Goal: Transaction & Acquisition: Subscribe to service/newsletter

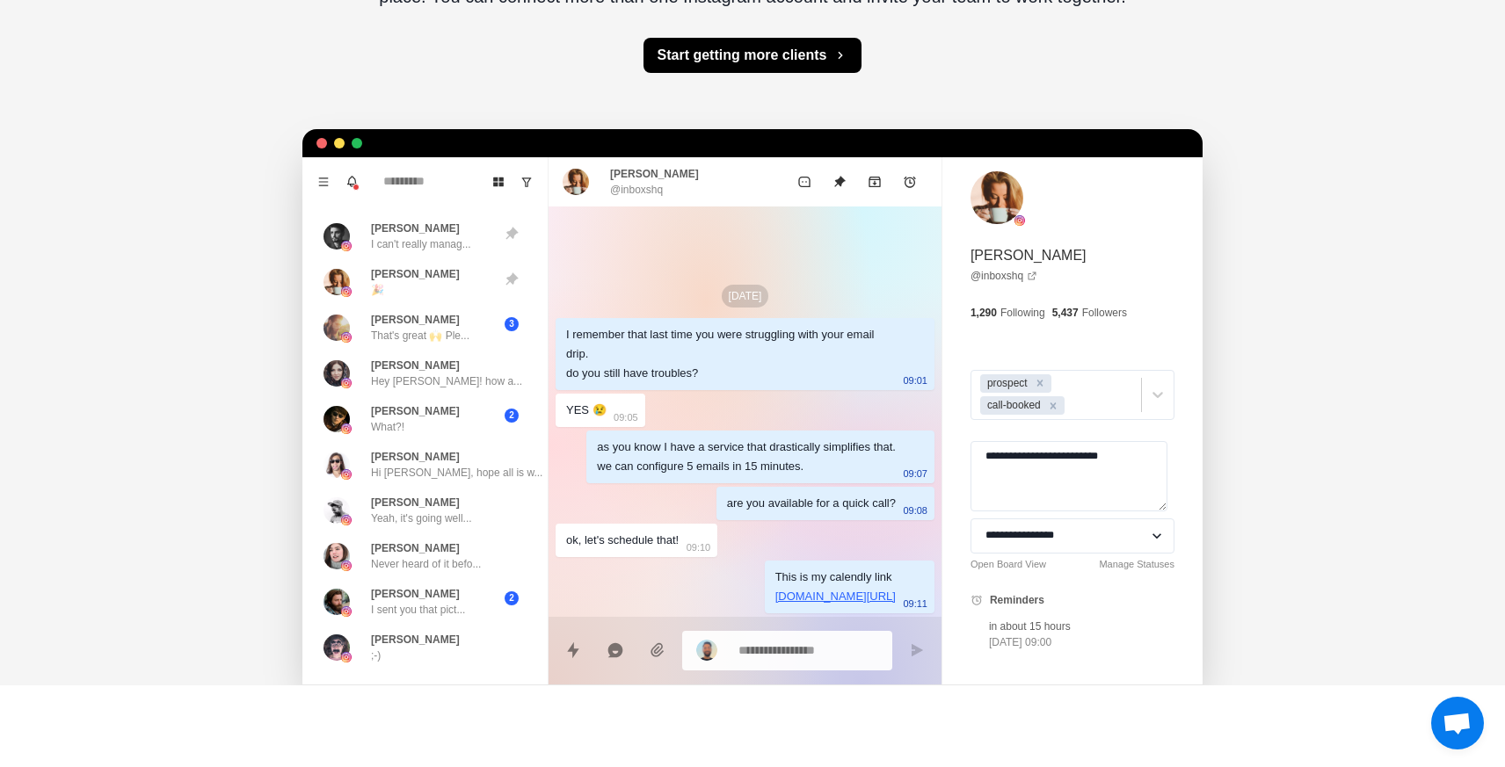
scroll to position [424, 0]
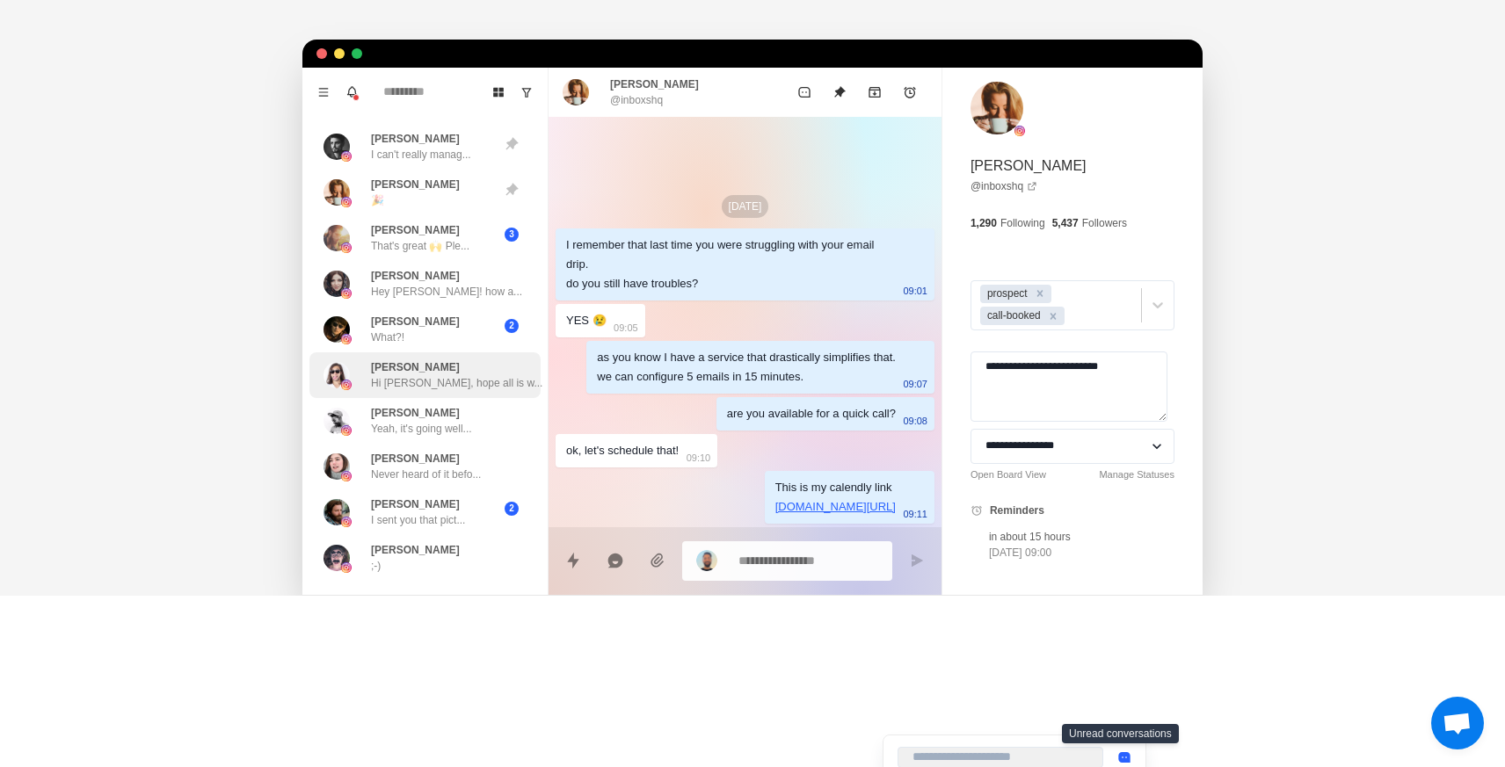
click at [469, 360] on div "[PERSON_NAME], hope all is w..." at bounding box center [456, 376] width 171 height 32
click at [481, 329] on div "[PERSON_NAME] What?!" at bounding box center [406, 330] width 166 height 32
click at [476, 276] on div "[PERSON_NAME] Hey [PERSON_NAME]! how a..." at bounding box center [422, 284] width 199 height 32
click at [476, 249] on div "[PERSON_NAME] That's great 🙌 Ple..." at bounding box center [406, 238] width 166 height 32
click at [469, 203] on div "[PERSON_NAME] 🎉" at bounding box center [406, 193] width 166 height 32
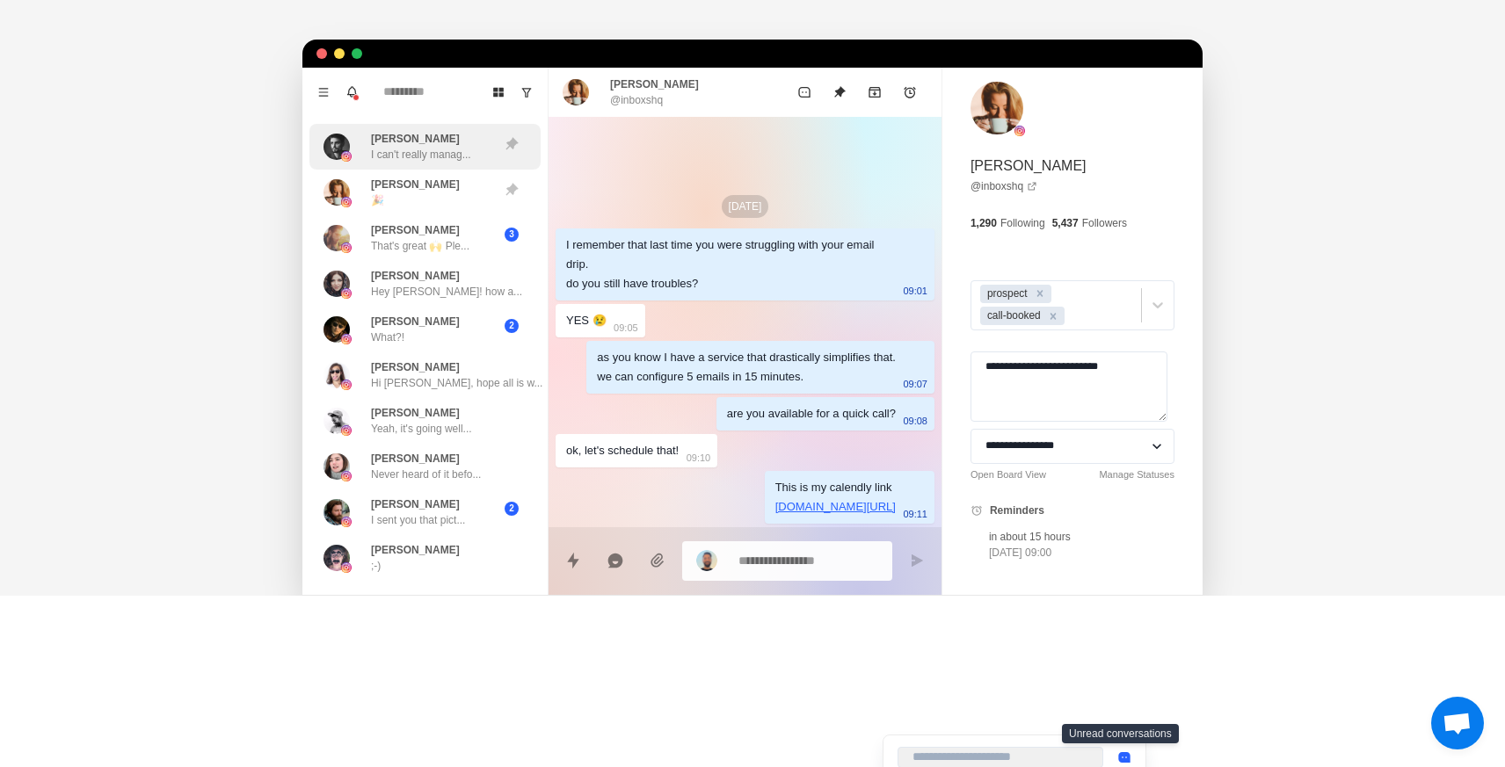
click at [469, 159] on p "I can't really manag..." at bounding box center [421, 155] width 100 height 16
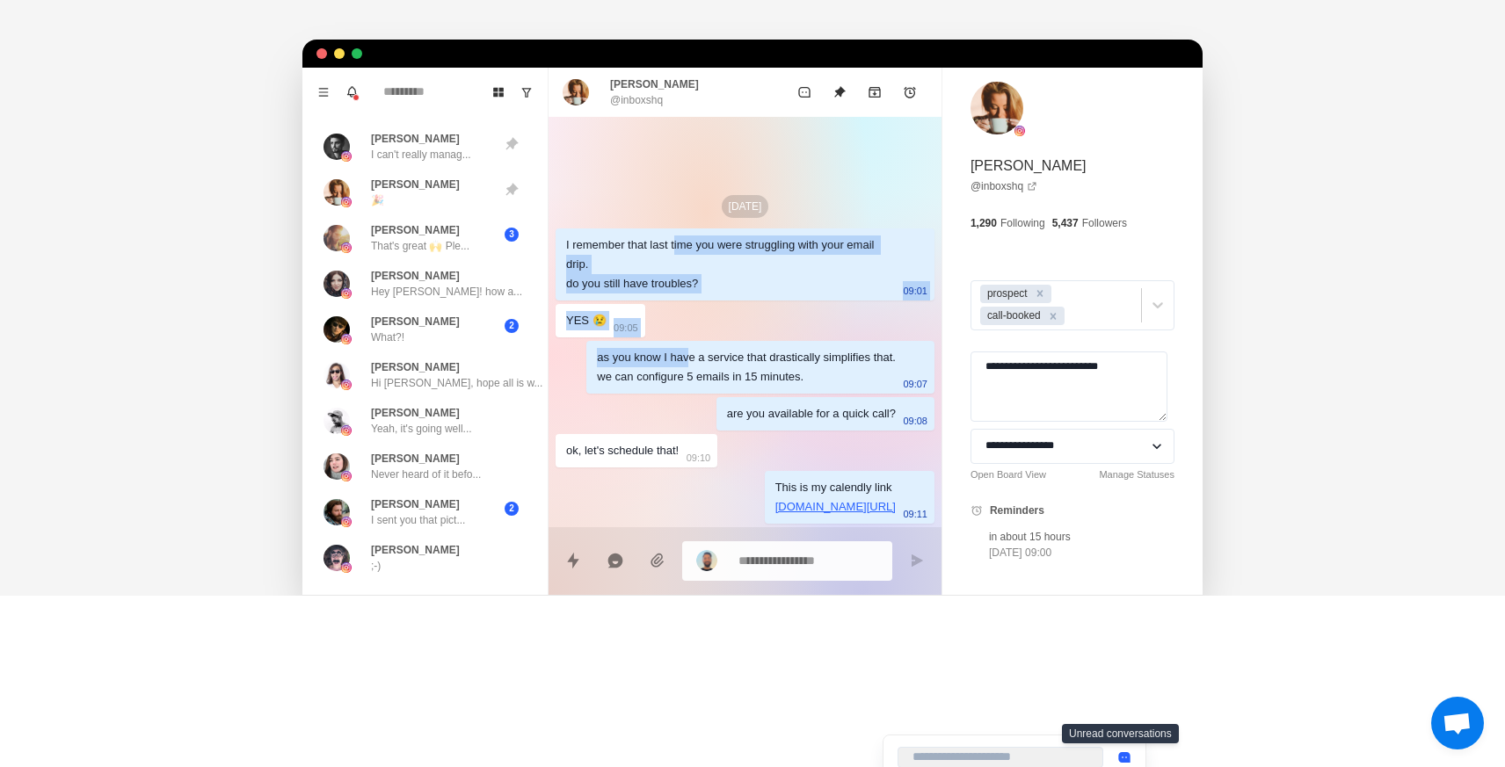
drag, startPoint x: 679, startPoint y: 249, endPoint x: 680, endPoint y: 354, distance: 105.5
click at [680, 354] on div "[DATE] I remember that last time you were struggling with your email drip. do y…" at bounding box center [745, 356] width 393 height 478
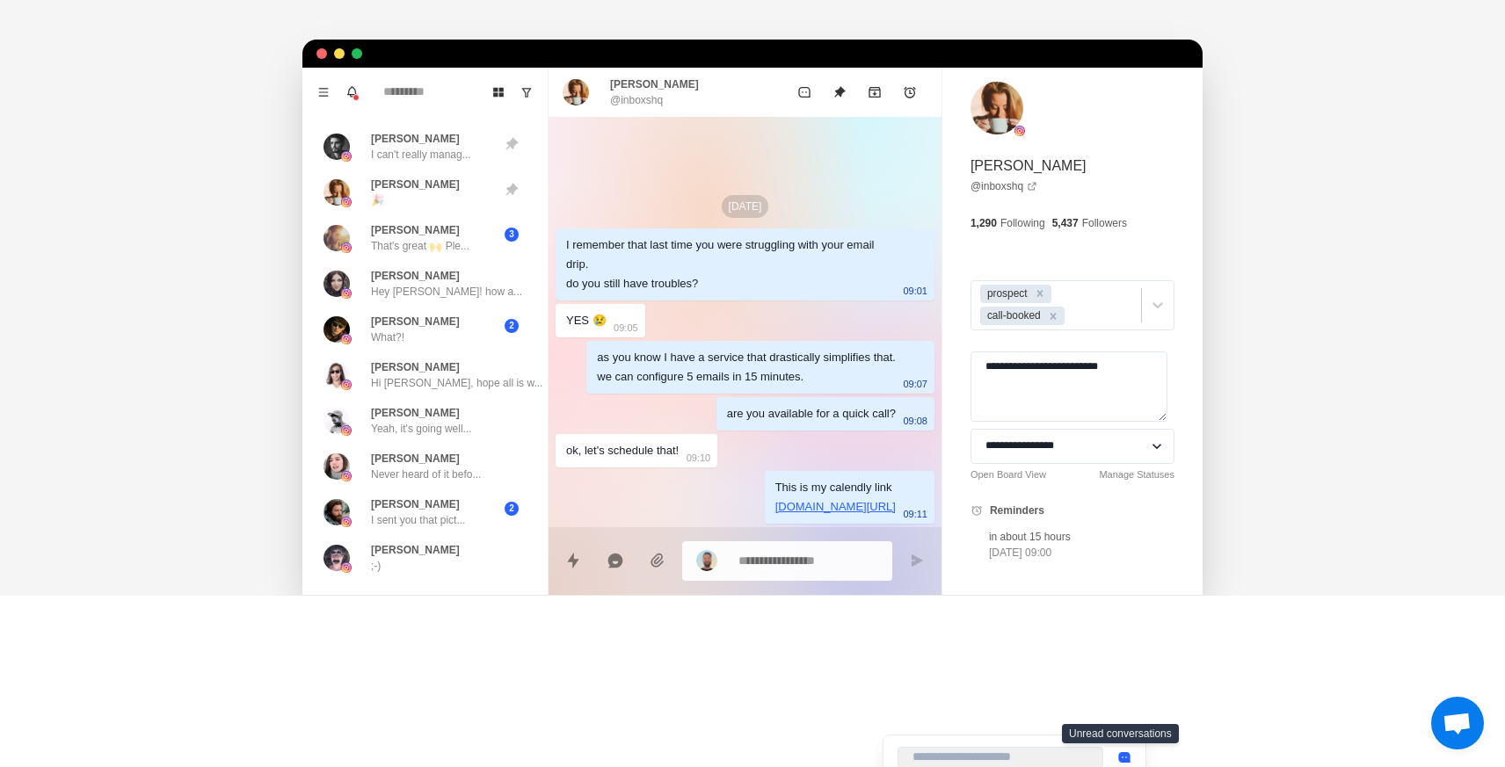
click at [679, 315] on div "[DATE] I remember that last time you were struggling with your email drip. do y…" at bounding box center [745, 356] width 393 height 478
drag, startPoint x: 672, startPoint y: 341, endPoint x: 672, endPoint y: 413, distance: 72.1
click at [672, 413] on div "[DATE] I remember that last time you were struggling with your email drip. do y…" at bounding box center [745, 356] width 393 height 478
click at [832, 509] on p "[DOMAIN_NAME][URL]" at bounding box center [835, 507] width 120 height 19
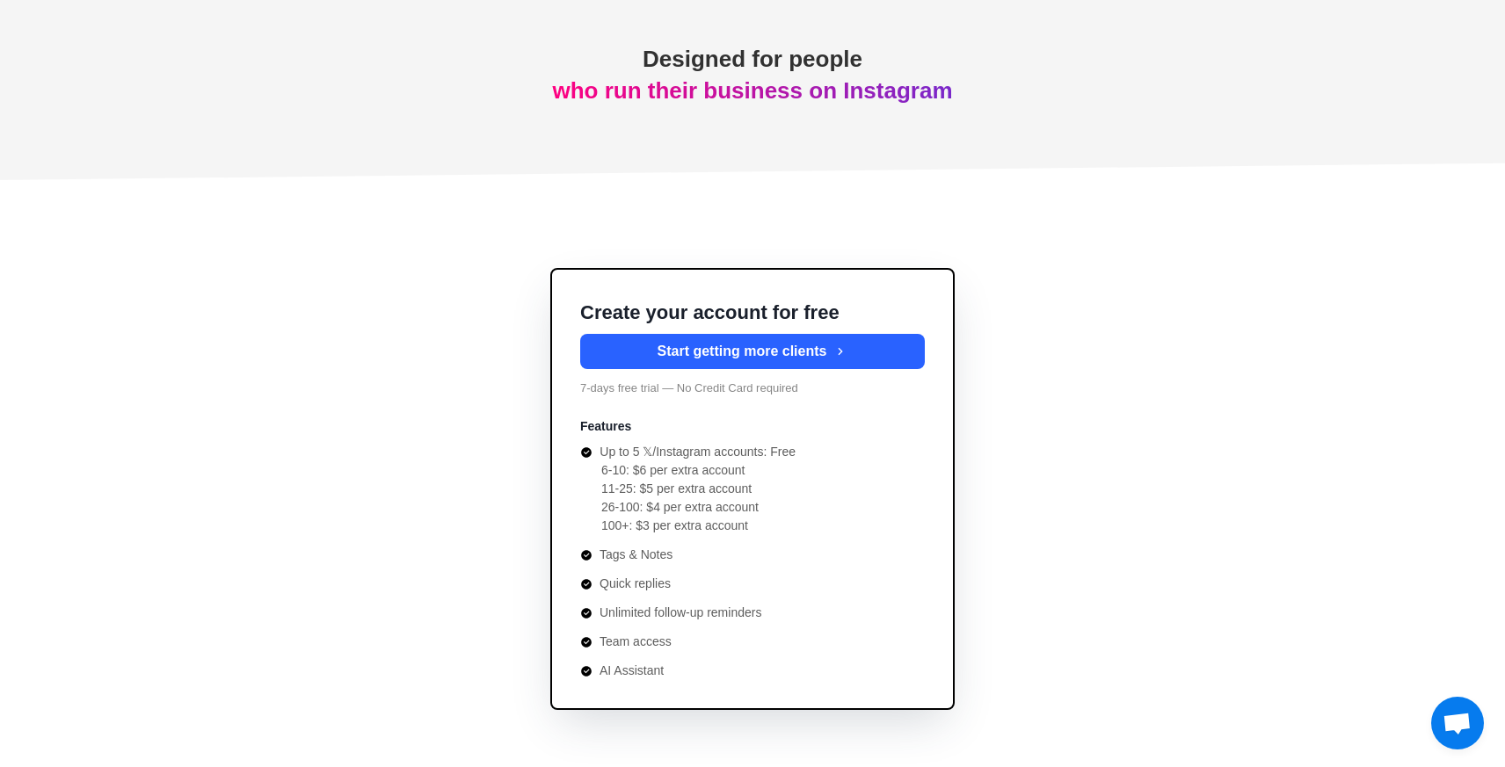
scroll to position [6175, 0]
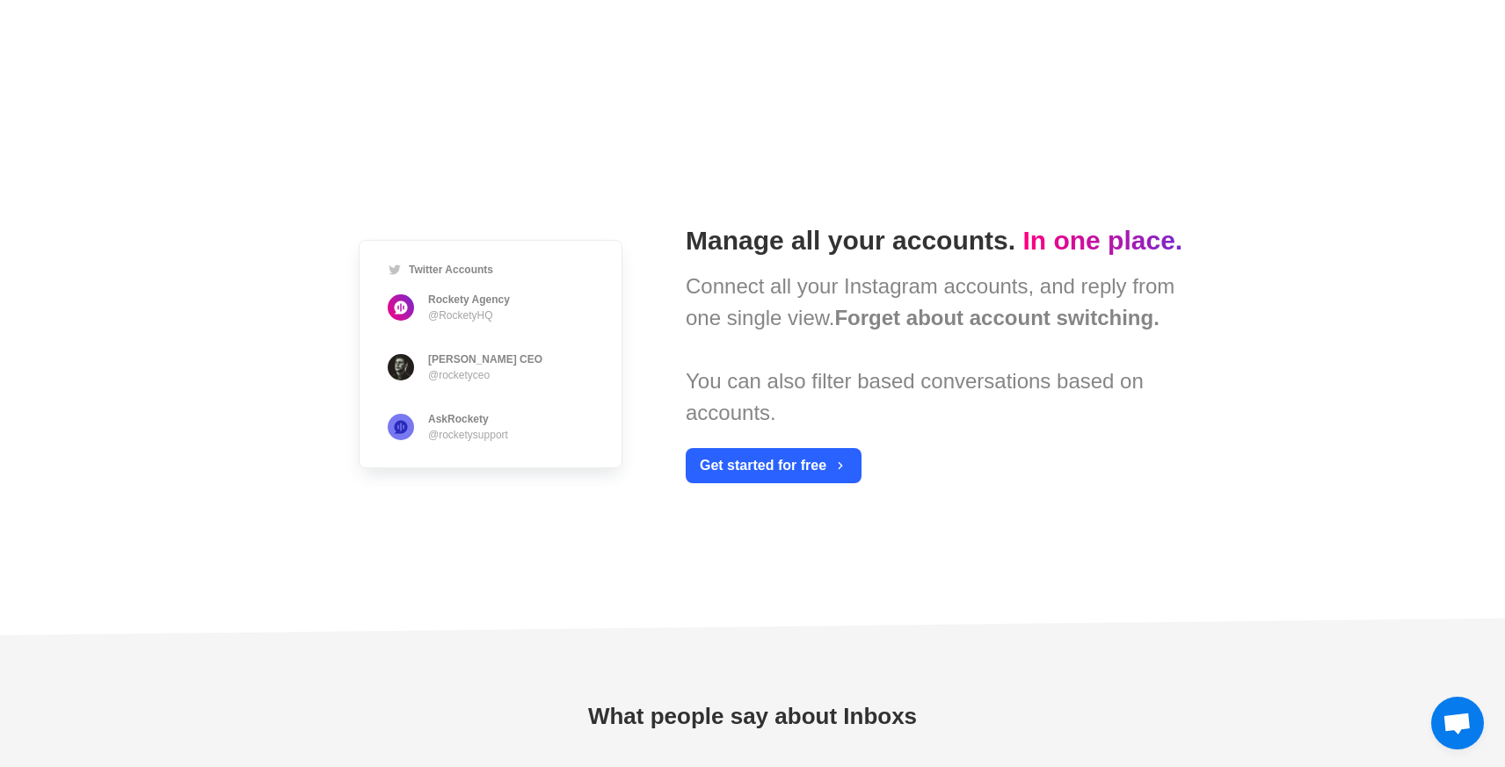
type textarea "*"
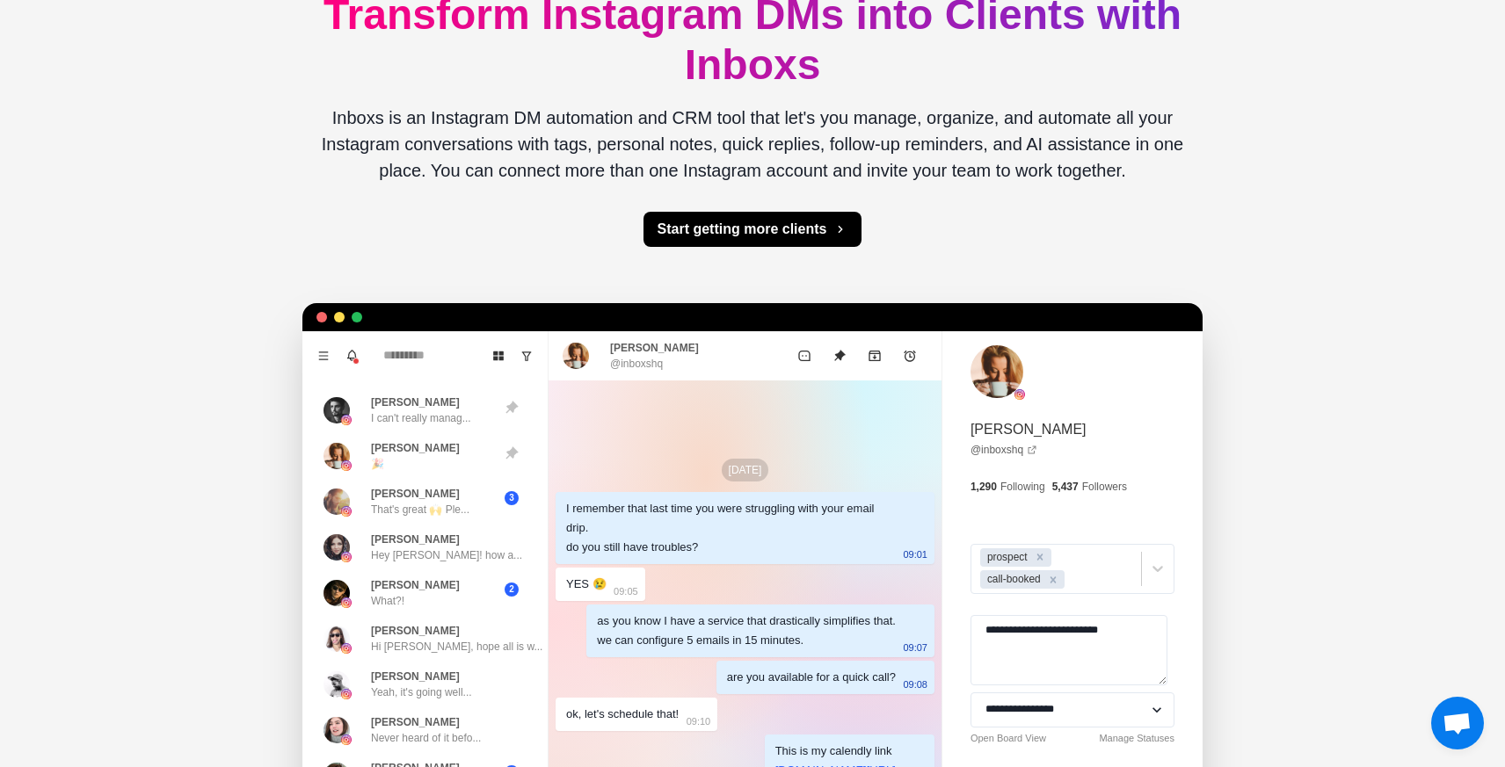
scroll to position [0, 0]
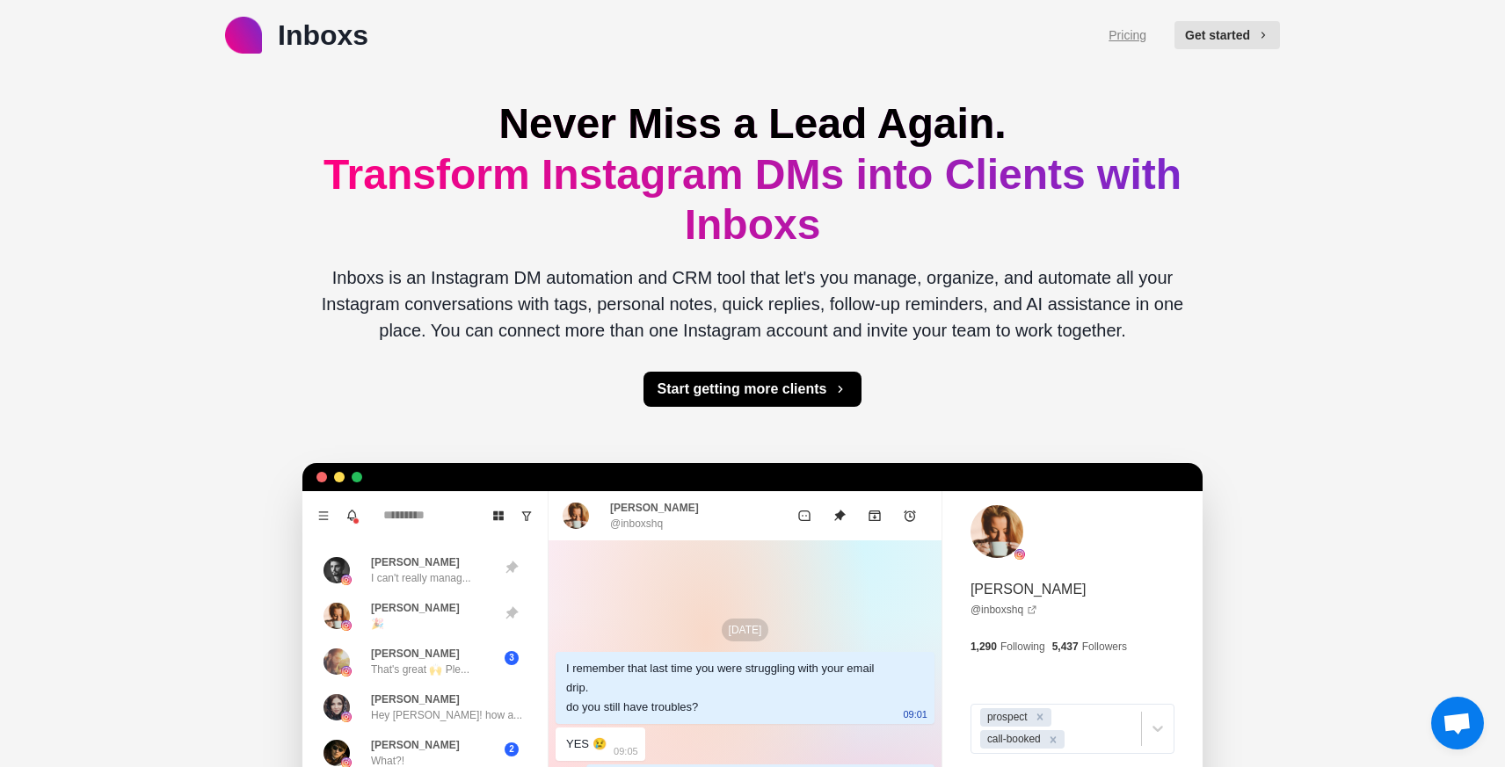
click at [1130, 33] on link "Pricing" at bounding box center [1127, 35] width 38 height 18
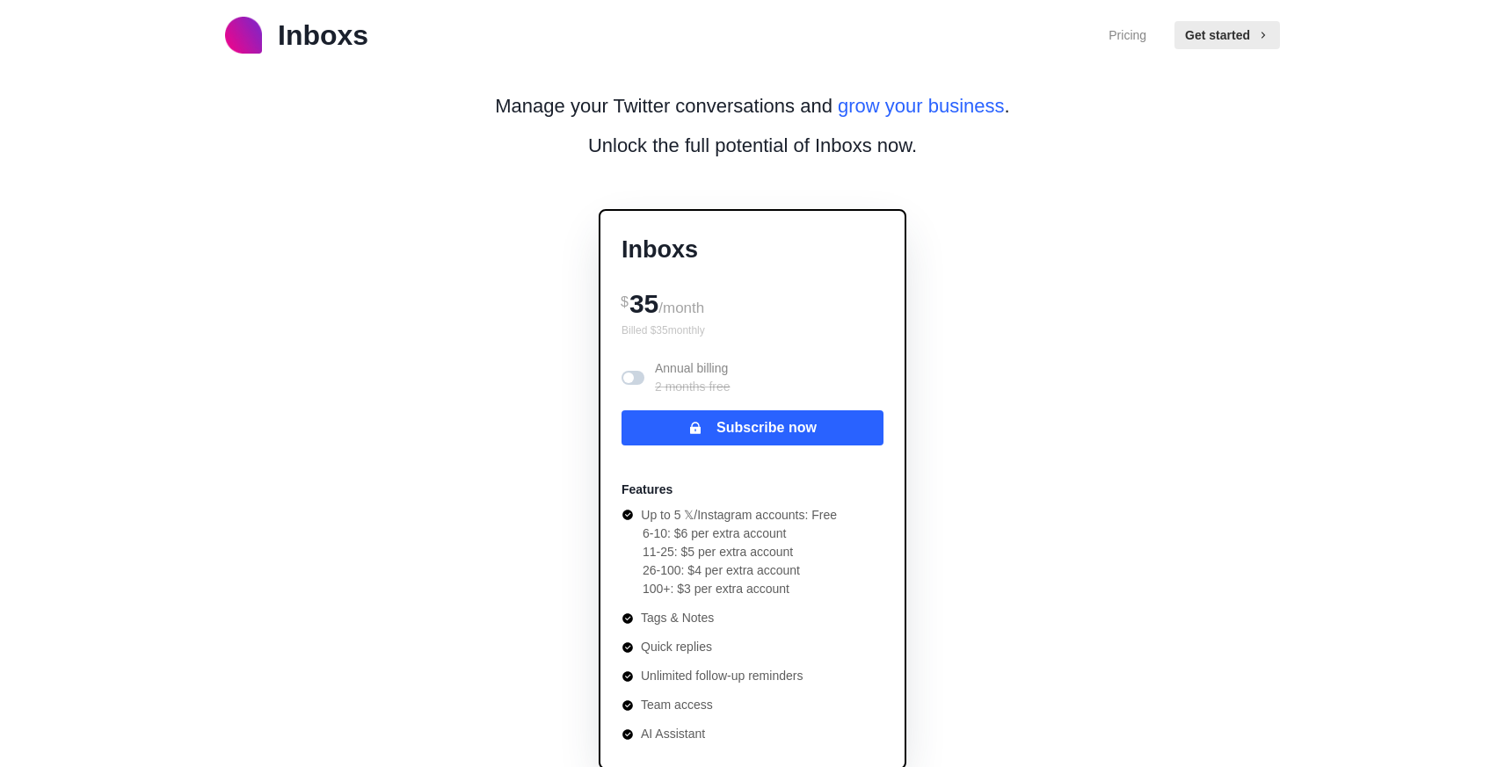
click at [635, 382] on span at bounding box center [632, 378] width 23 height 14
click at [635, 382] on span at bounding box center [637, 378] width 11 height 11
click at [629, 382] on span at bounding box center [628, 378] width 11 height 11
click at [628, 377] on span at bounding box center [632, 378] width 23 height 14
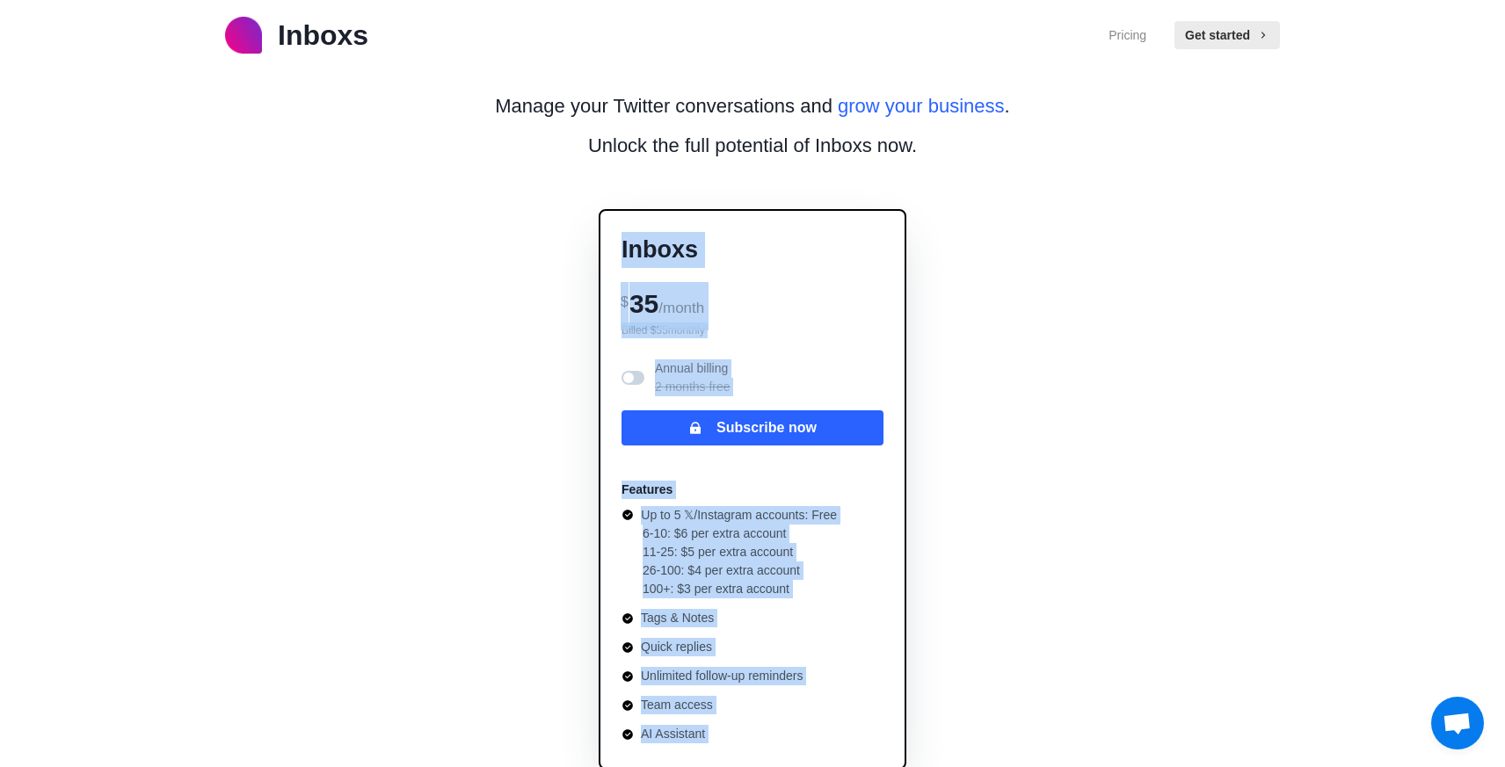
drag, startPoint x: 836, startPoint y: 444, endPoint x: 1313, endPoint y: 710, distance: 546.6
click at [1313, 710] on div "Inboxs Pricing Get started Manage your Twitter conversations and grow your busi…" at bounding box center [752, 760] width 1505 height 1521
click at [1210, 545] on div "Inboxs Pricing Get started Manage your Twitter conversations and grow your busi…" at bounding box center [752, 760] width 1505 height 1521
